Goal: Information Seeking & Learning: Compare options

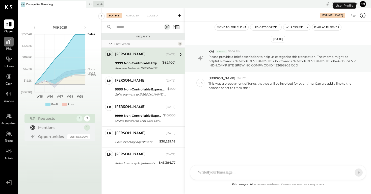
click at [11, 43] on icon at bounding box center [9, 41] width 7 height 7
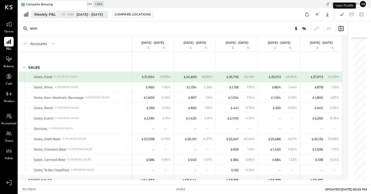
click at [90, 12] on span "[DATE] - [DATE]" at bounding box center [89, 14] width 27 height 5
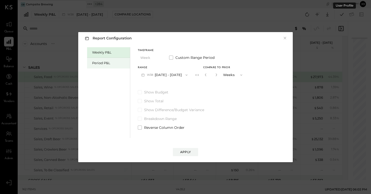
click at [118, 65] on div "Period P&L" at bounding box center [109, 63] width 35 height 5
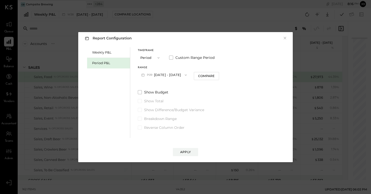
click at [168, 75] on button "P09 [DATE] - [DATE]" at bounding box center [164, 74] width 53 height 9
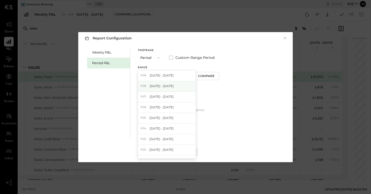
click at [171, 85] on span "[DATE] - [DATE]" at bounding box center [162, 86] width 24 height 4
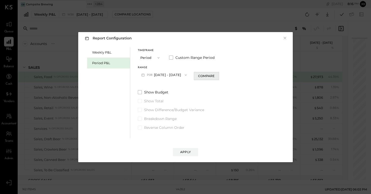
click at [215, 76] on div "Compare" at bounding box center [206, 76] width 16 height 4
click at [218, 77] on button "button" at bounding box center [216, 75] width 4 height 6
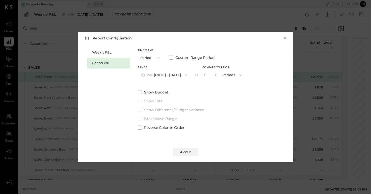
type input "*"
click at [188, 152] on div "Apply" at bounding box center [185, 152] width 11 height 4
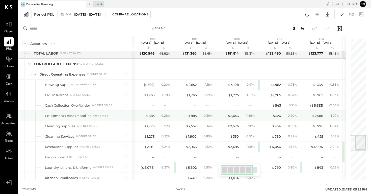
scroll to position [818, 0]
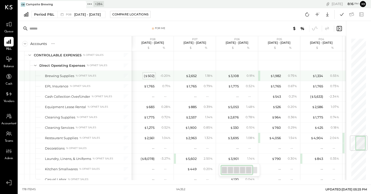
click at [149, 76] on div "( $ 502 )" at bounding box center [149, 75] width 11 height 5
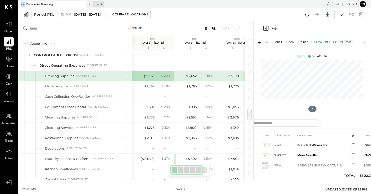
drag, startPoint x: 253, startPoint y: 134, endPoint x: 147, endPoint y: 126, distance: 106.4
click at [147, 126] on div "For Me Accounts S % GL P08 [DATE] - [DATE] $ % P07 [DATE] - [DATE] $ % P06 [DAT…" at bounding box center [194, 100] width 353 height 159
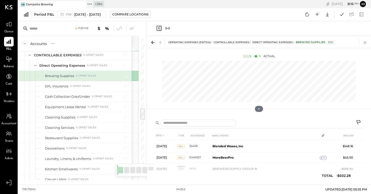
click at [366, 42] on icon at bounding box center [364, 42] width 7 height 7
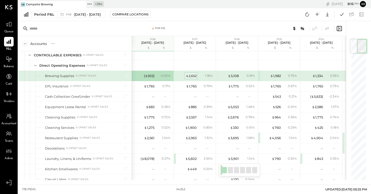
click at [192, 77] on div "$ 2,652" at bounding box center [191, 75] width 11 height 5
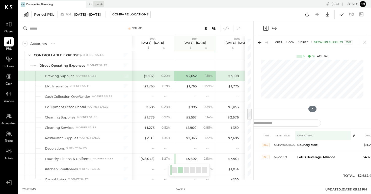
scroll to position [67, 0]
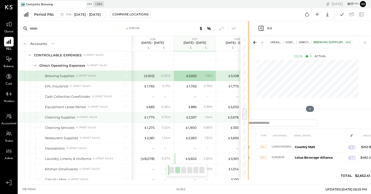
drag, startPoint x: 253, startPoint y: 116, endPoint x: 160, endPoint y: 120, distance: 92.5
click at [160, 120] on div "For Me Accounts S % GL P08 [DATE] - [DATE] $ % P07 [DATE] - [DATE] $ % P06 [DAT…" at bounding box center [133, 100] width 230 height 159
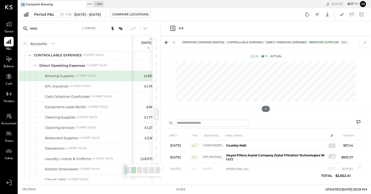
scroll to position [0, 0]
click at [366, 42] on icon at bounding box center [364, 42] width 7 height 7
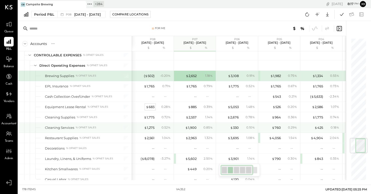
scroll to position [839, 0]
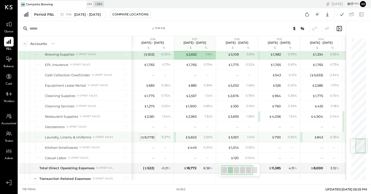
click at [147, 137] on div "( $ 8,078 )" at bounding box center [148, 137] width 14 height 5
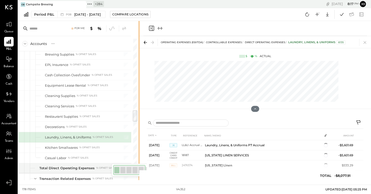
drag, startPoint x: 253, startPoint y: 99, endPoint x: 131, endPoint y: 88, distance: 122.7
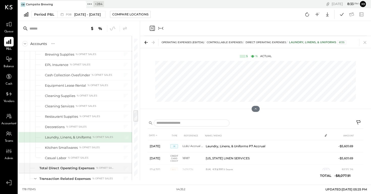
click at [9, 43] on icon at bounding box center [8, 41] width 5 height 5
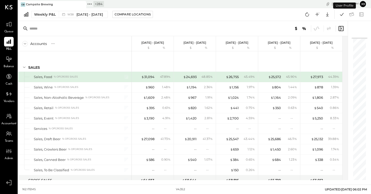
click at [75, 10] on div "Weekly P&L W38 [DATE] - [DATE] Compare Locations Google Sheets Excel" at bounding box center [194, 14] width 353 height 13
click at [75, 14] on div "W38 [DATE] - [DATE]" at bounding box center [85, 14] width 36 height 5
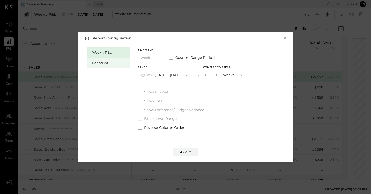
click at [110, 61] on div "Period P&L" at bounding box center [109, 63] width 35 height 5
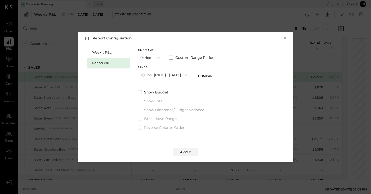
click at [159, 71] on button "P09 [DATE] - [DATE]" at bounding box center [164, 74] width 53 height 9
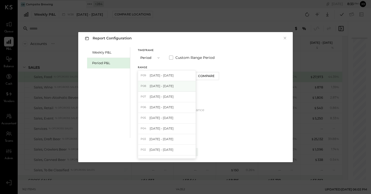
click at [170, 87] on span "[DATE] - [DATE]" at bounding box center [162, 86] width 24 height 4
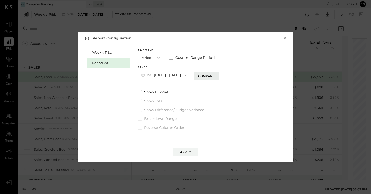
click at [209, 76] on div "Compare" at bounding box center [206, 76] width 16 height 4
click at [217, 76] on icon "button" at bounding box center [215, 74] width 3 height 3
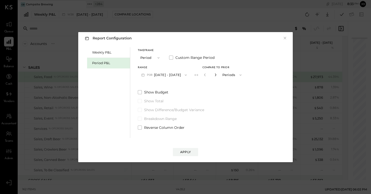
click at [217, 76] on icon "button" at bounding box center [215, 74] width 3 height 3
type input "*"
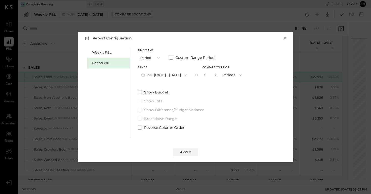
click at [196, 147] on div "Apply" at bounding box center [185, 147] width 204 height 18
click at [193, 152] on button "Apply" at bounding box center [185, 152] width 25 height 8
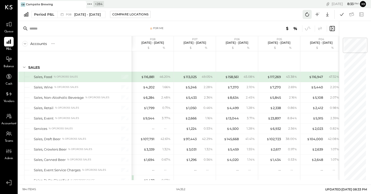
click at [306, 14] on icon at bounding box center [307, 14] width 7 height 7
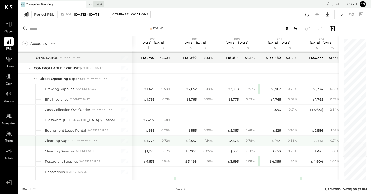
scroll to position [870, 0]
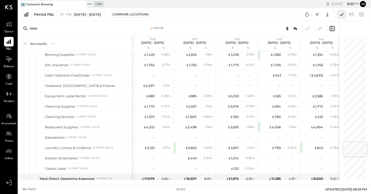
click at [344, 14] on icon at bounding box center [342, 14] width 7 height 7
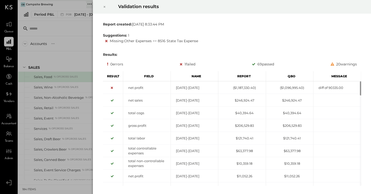
click at [105, 8] on icon at bounding box center [104, 7] width 3 height 6
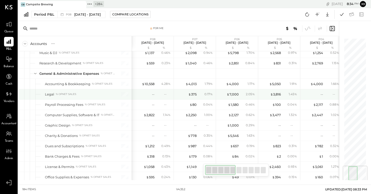
scroll to position [1069, 0]
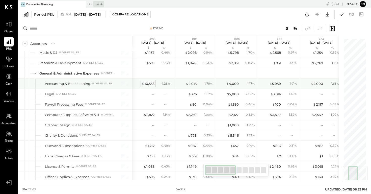
click at [147, 84] on div "$ 10,558" at bounding box center [148, 83] width 13 height 5
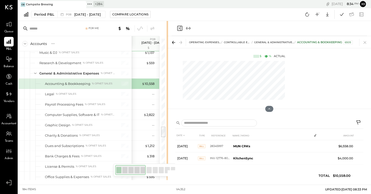
drag, startPoint x: 252, startPoint y: 132, endPoint x: 161, endPoint y: 118, distance: 92.4
click at [161, 118] on div "For Me Accounts S % GL P08 Jul 28 - Aug 24, 2025 $ % P07 Jun 30 - Jul 27, 2025 …" at bounding box center [92, 100] width 149 height 159
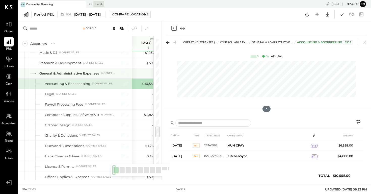
click at [136, 75] on div at bounding box center [153, 73] width 38 height 10
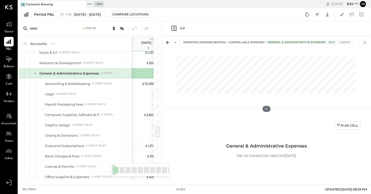
click at [365, 41] on icon at bounding box center [364, 42] width 7 height 7
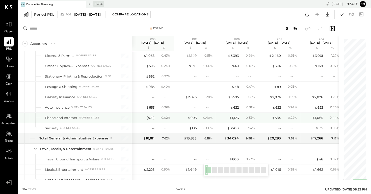
scroll to position [1180, 0]
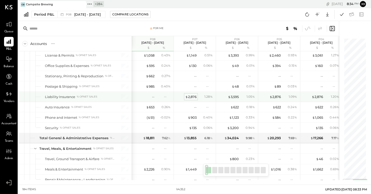
click at [191, 96] on div "$ 2,876" at bounding box center [190, 96] width 11 height 5
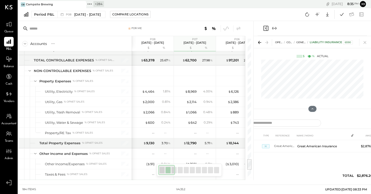
scroll to position [1480, 0]
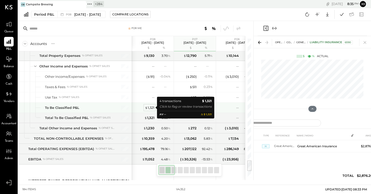
click at [153, 106] on div "$ 1,321" at bounding box center [150, 107] width 10 height 5
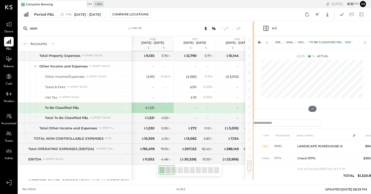
click at [366, 43] on icon at bounding box center [364, 42] width 7 height 7
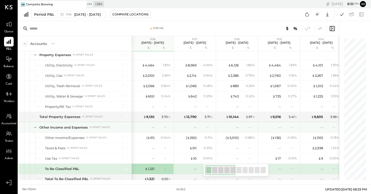
scroll to position [1415, 0]
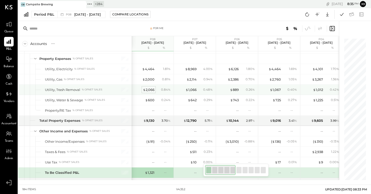
click at [151, 89] on div "$ 2,066" at bounding box center [149, 89] width 12 height 5
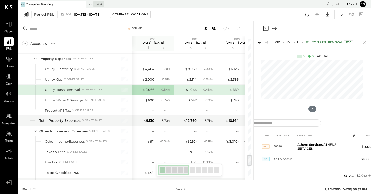
click at [365, 41] on icon at bounding box center [364, 42] width 7 height 7
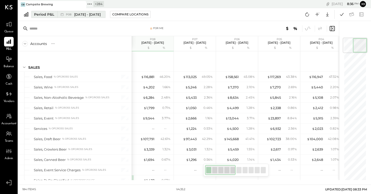
click at [101, 15] on span "[DATE] - [DATE]" at bounding box center [87, 14] width 27 height 5
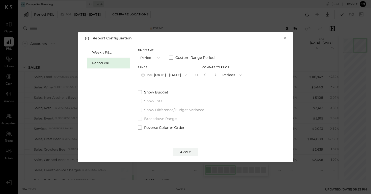
click at [210, 76] on div "Range P08 Jul 28 - Aug 24, 2025 Compare to Prior * Periods" at bounding box center [191, 72] width 107 height 13
click at [205, 76] on icon "button" at bounding box center [204, 74] width 1 height 3
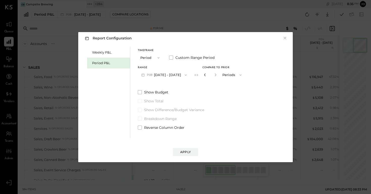
click at [205, 76] on icon "button" at bounding box center [204, 74] width 1 height 3
type input "*"
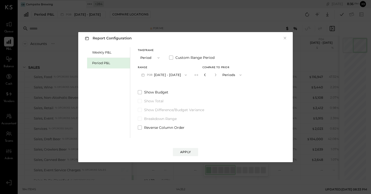
click at [205, 76] on icon "button" at bounding box center [204, 74] width 1 height 3
click at [191, 154] on button "Apply" at bounding box center [185, 152] width 25 height 8
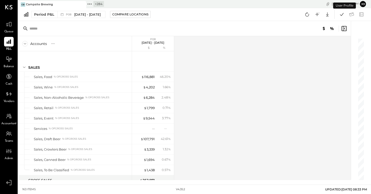
scroll to position [1239, 0]
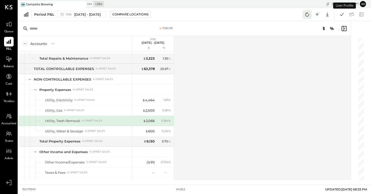
click at [307, 16] on icon at bounding box center [307, 14] width 7 height 7
click at [311, 15] on button at bounding box center [307, 14] width 9 height 9
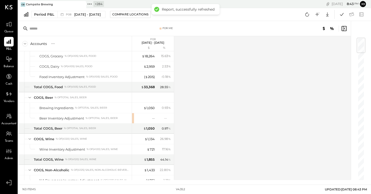
scroll to position [0, 0]
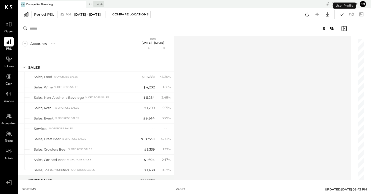
scroll to position [1239, 0]
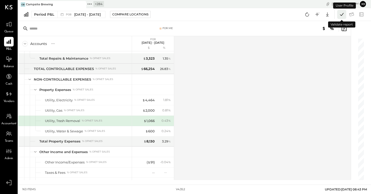
click at [341, 13] on icon at bounding box center [342, 14] width 7 height 7
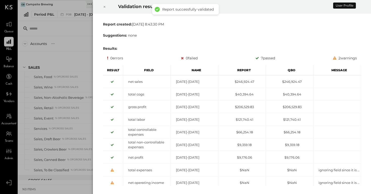
scroll to position [1239, 0]
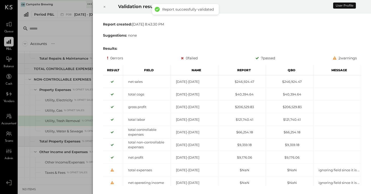
click at [103, 9] on icon at bounding box center [104, 7] width 3 height 6
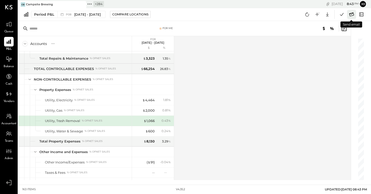
click at [350, 15] on icon at bounding box center [351, 14] width 7 height 7
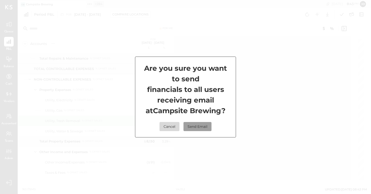
click at [197, 128] on button "Send Email" at bounding box center [198, 126] width 28 height 9
